Goal: Find specific page/section

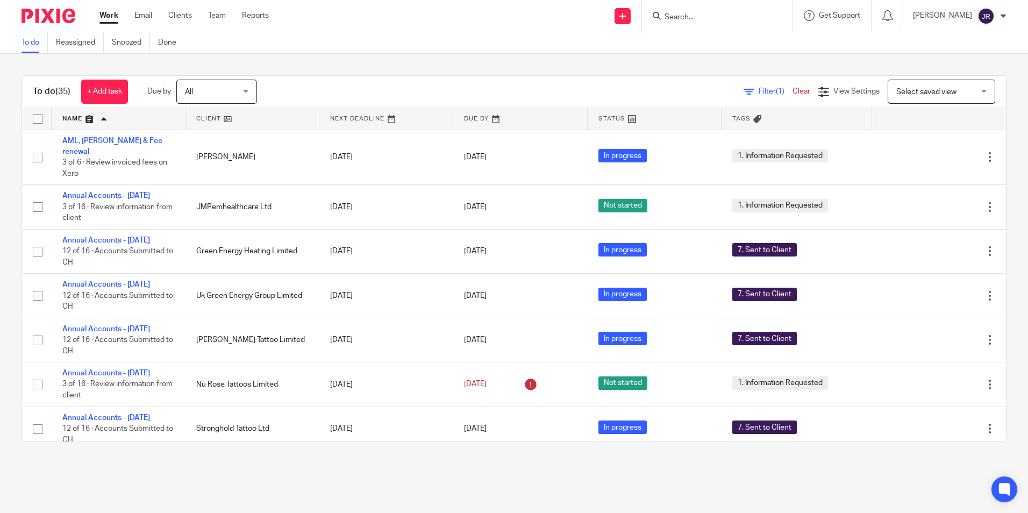
scroll to position [430, 0]
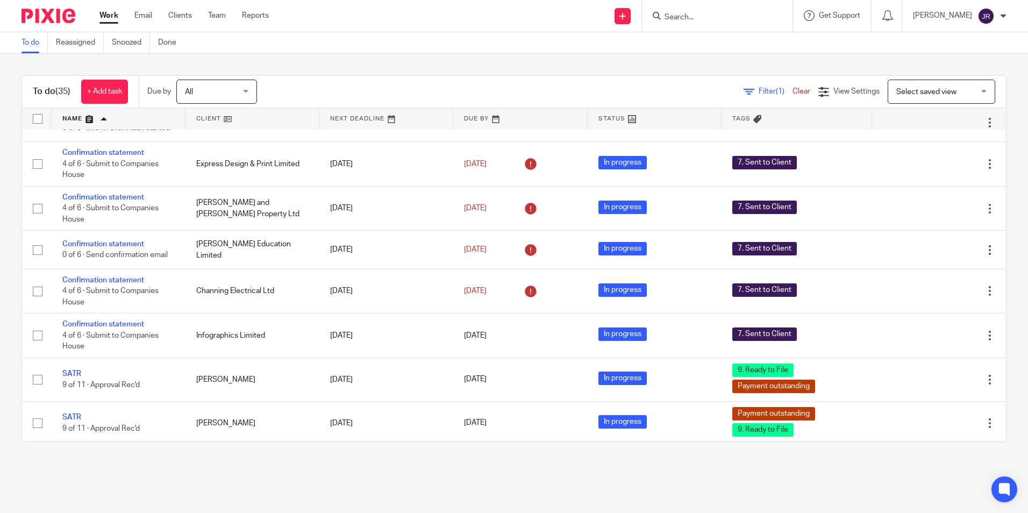
click at [683, 13] on input "Search" at bounding box center [711, 18] width 97 height 10
type input "sauc"
click at [721, 36] on link at bounding box center [727, 42] width 133 height 16
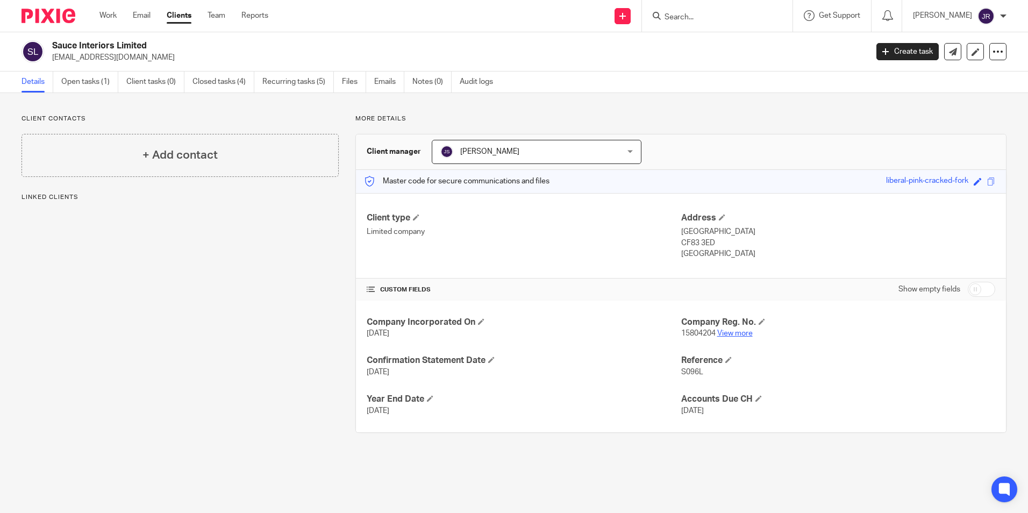
click at [742, 334] on link "View more" at bounding box center [734, 333] width 35 height 8
click at [106, 17] on link "Work" at bounding box center [107, 15] width 17 height 11
